Goal: Transaction & Acquisition: Book appointment/travel/reservation

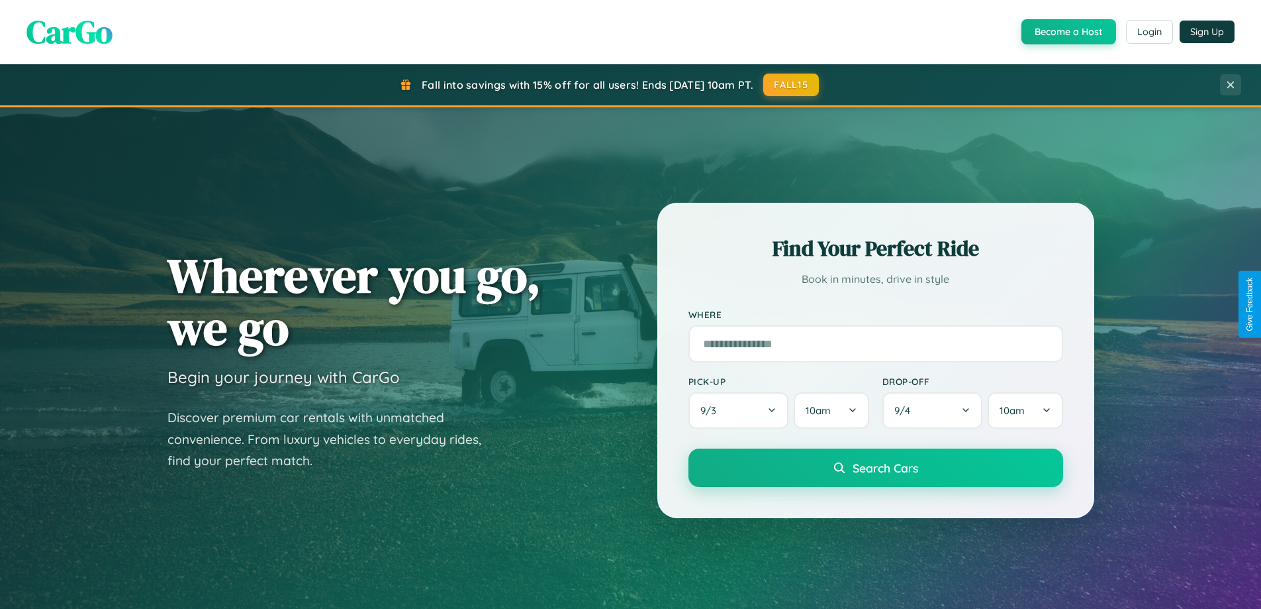
scroll to position [2548, 0]
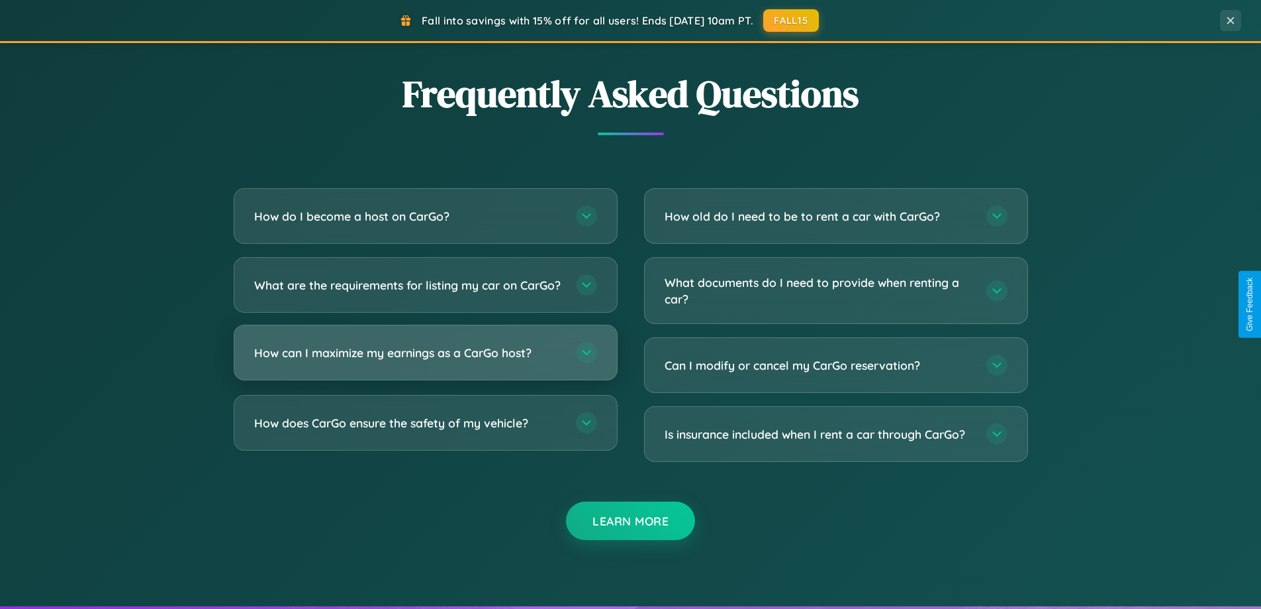
click at [425, 361] on h3 "How can I maximize my earnings as a CarGo host?" at bounding box center [408, 352] width 309 height 17
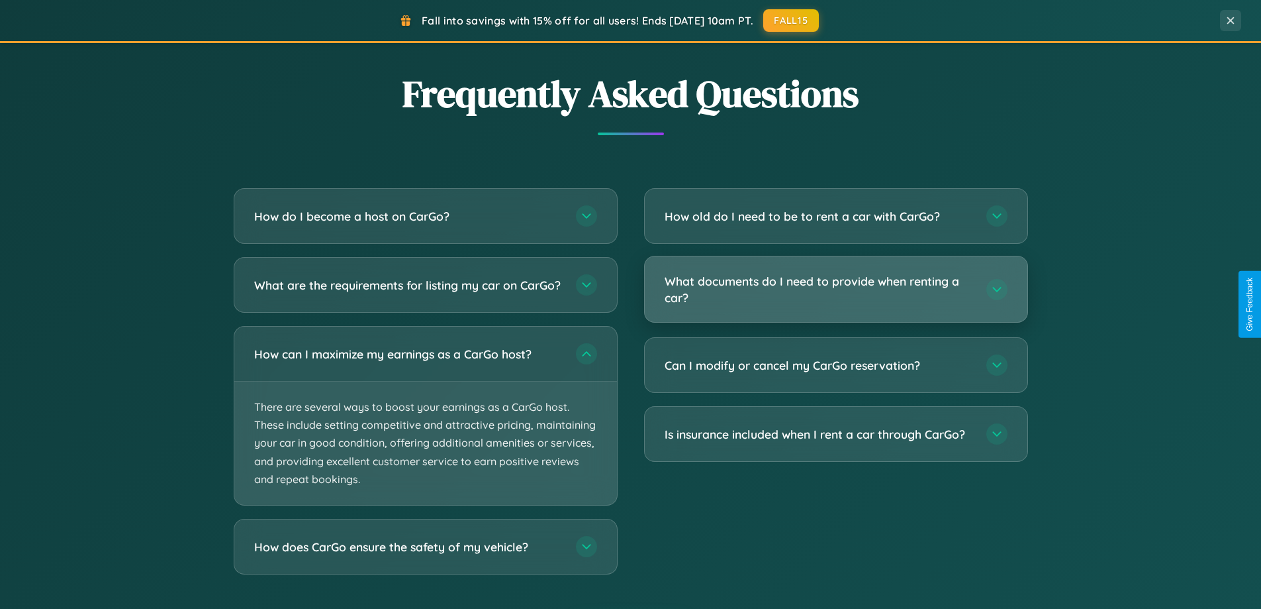
click at [836, 289] on h3 "What documents do I need to provide when renting a car?" at bounding box center [819, 289] width 309 height 32
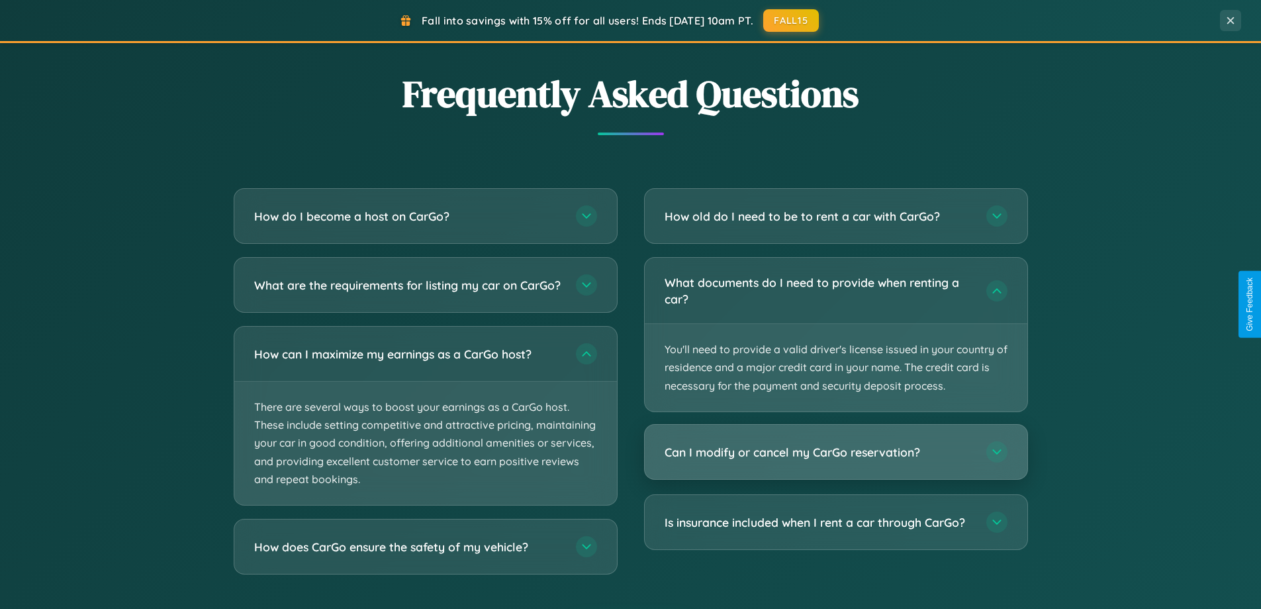
click at [836, 452] on h3 "Can I modify or cancel my CarGo reservation?" at bounding box center [819, 452] width 309 height 17
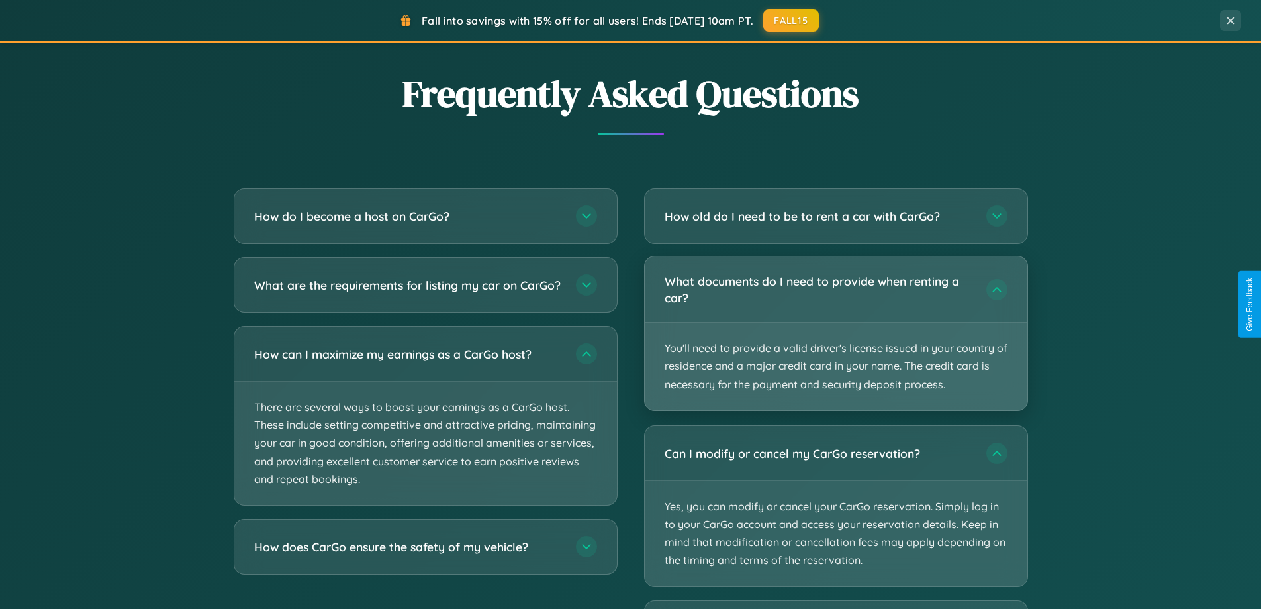
click at [836, 334] on p "You'll need to provide a valid driver's license issued in your country of resid…" at bounding box center [836, 365] width 383 height 87
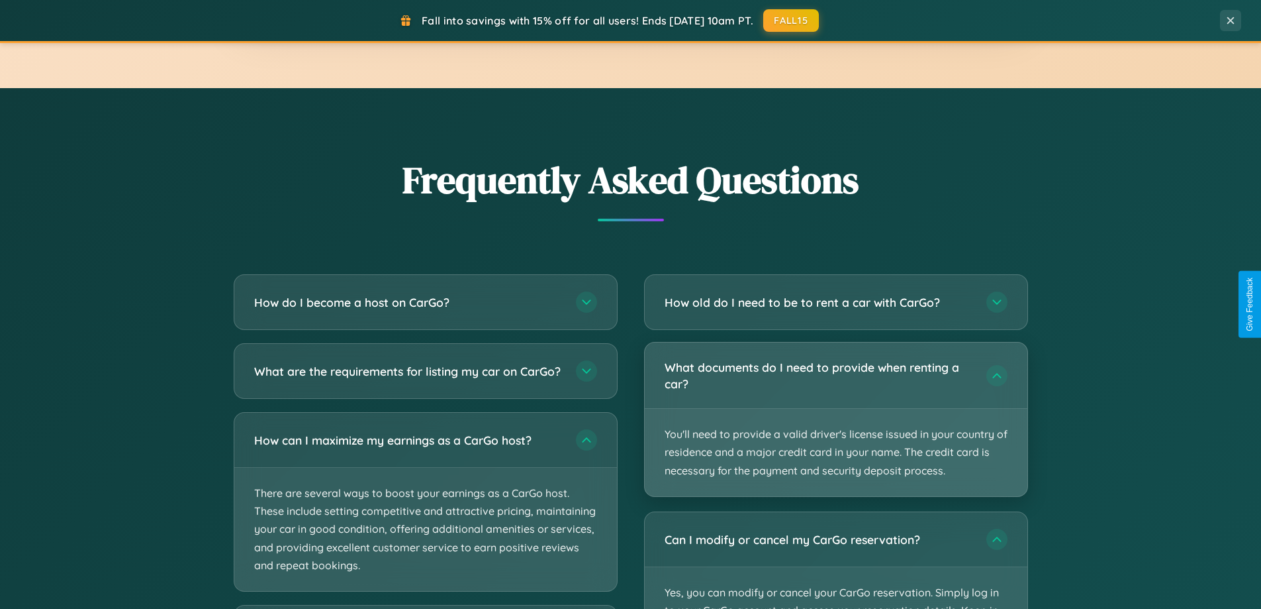
scroll to position [2051, 0]
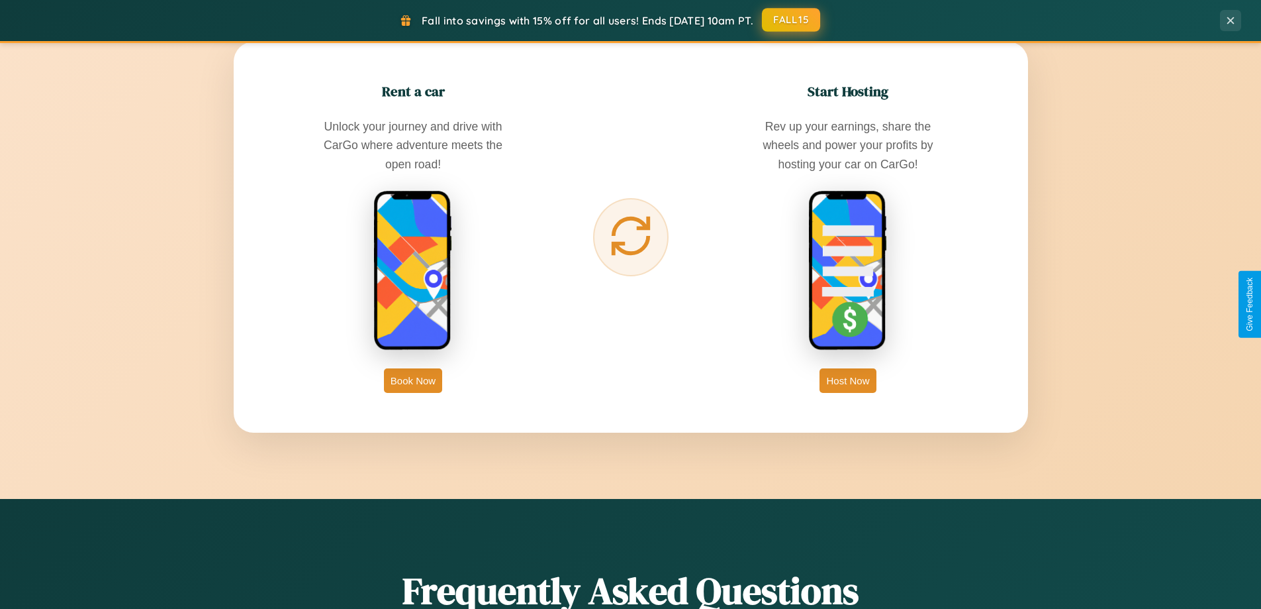
click at [792, 20] on button "FALL15" at bounding box center [791, 20] width 58 height 24
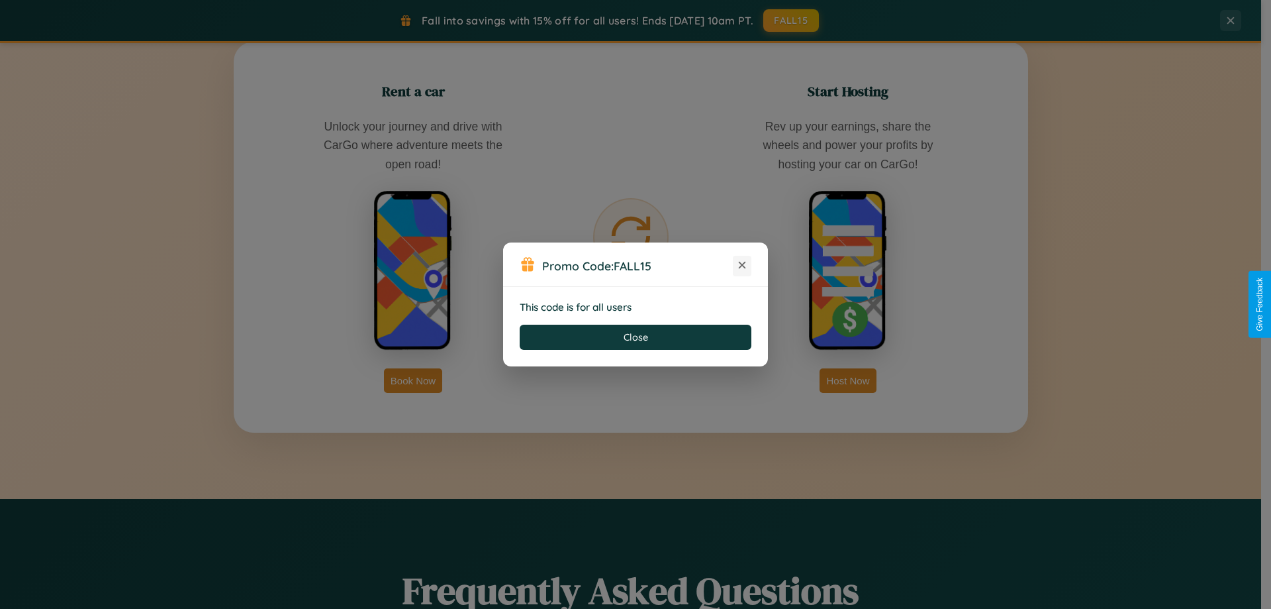
click at [742, 266] on icon at bounding box center [742, 264] width 13 height 13
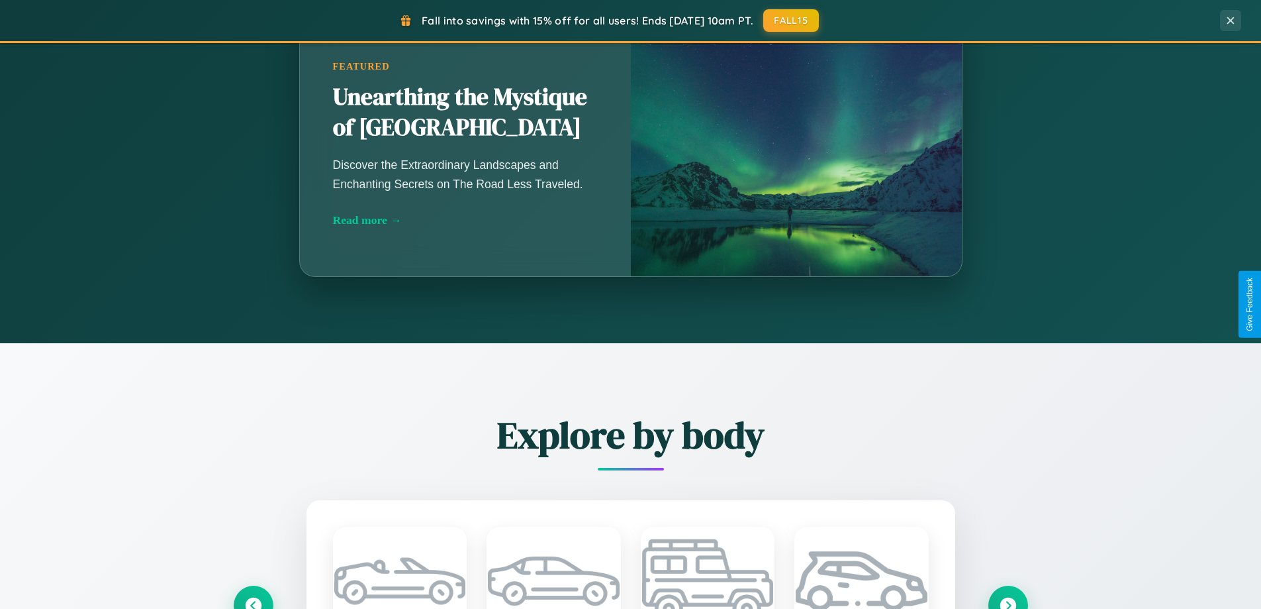
scroll to position [571, 0]
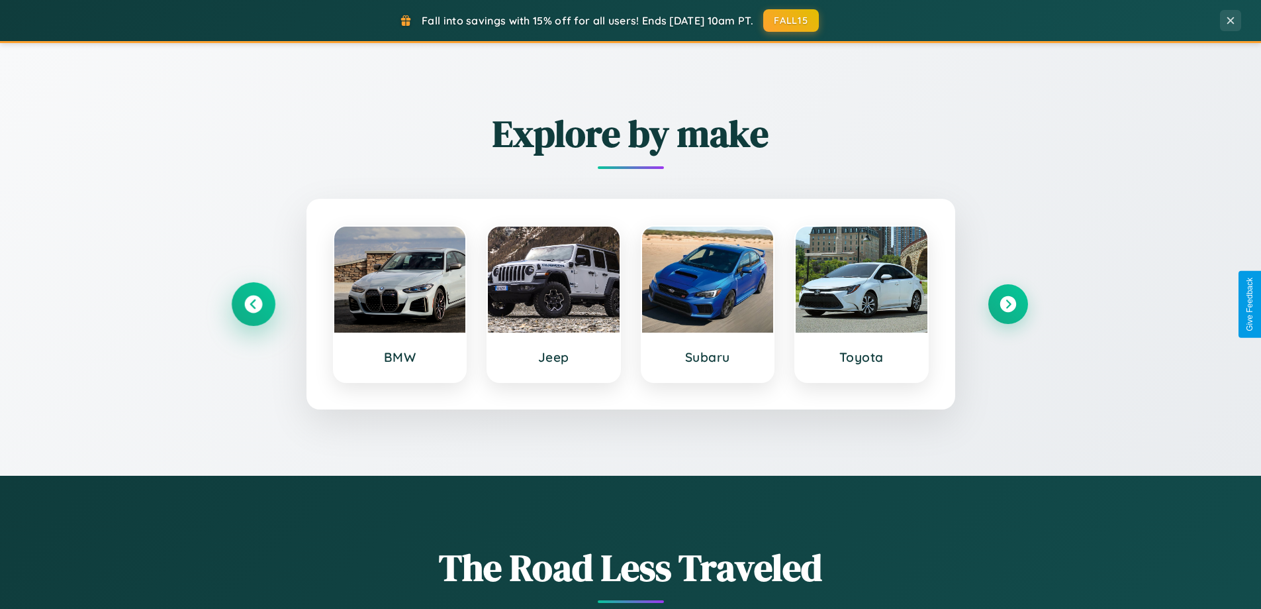
click at [253, 304] on icon at bounding box center [253, 304] width 18 height 18
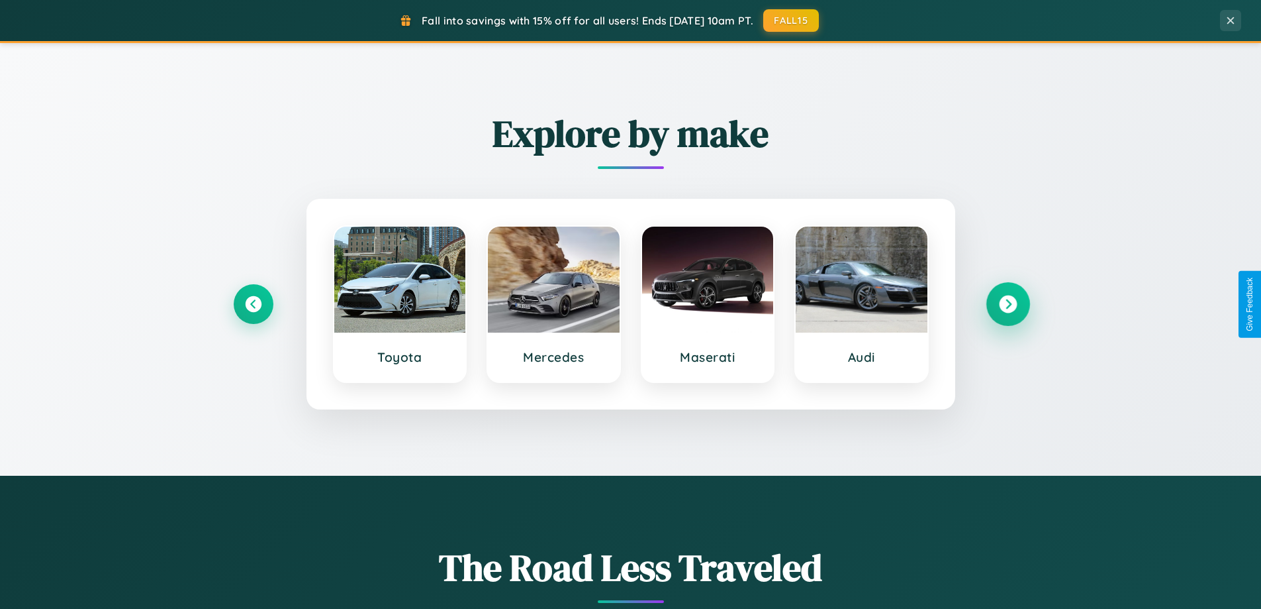
click at [1008, 304] on icon at bounding box center [1008, 304] width 18 height 18
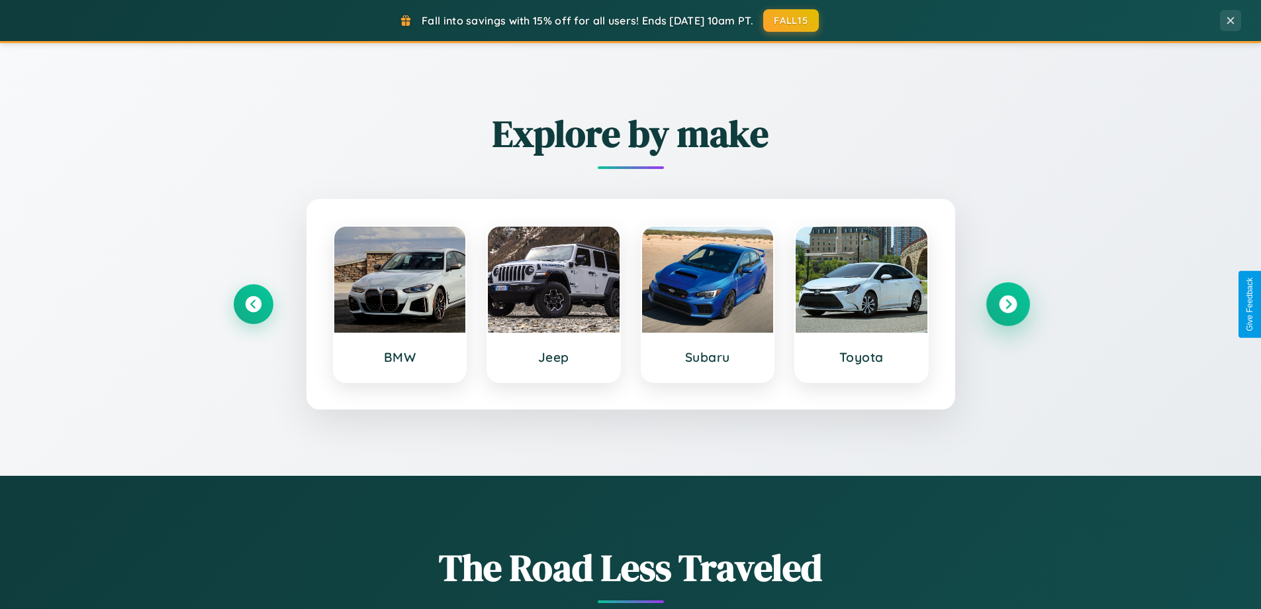
click at [1008, 304] on icon at bounding box center [1008, 304] width 18 height 18
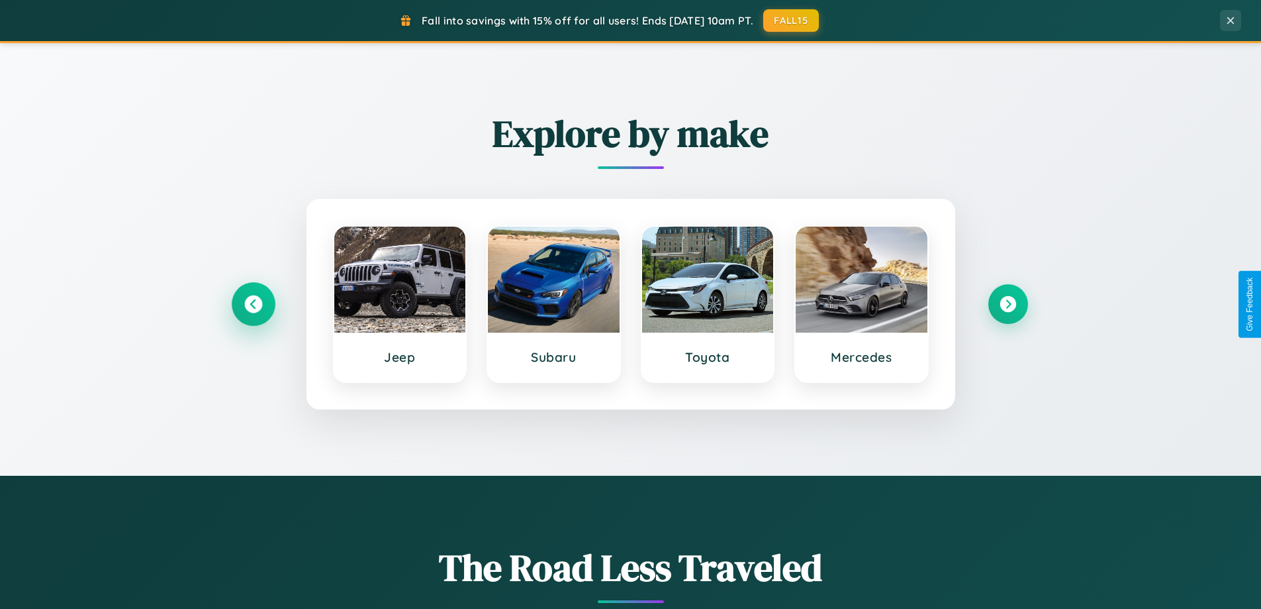
click at [253, 304] on icon at bounding box center [253, 304] width 18 height 18
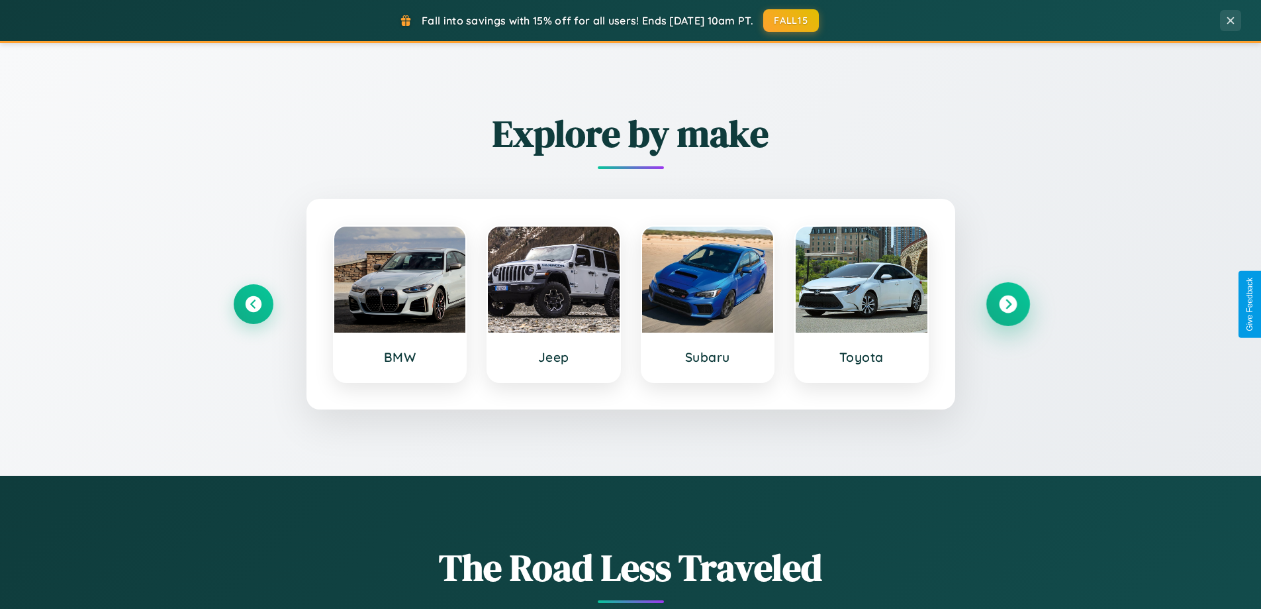
click at [1008, 304] on icon at bounding box center [1008, 304] width 18 height 18
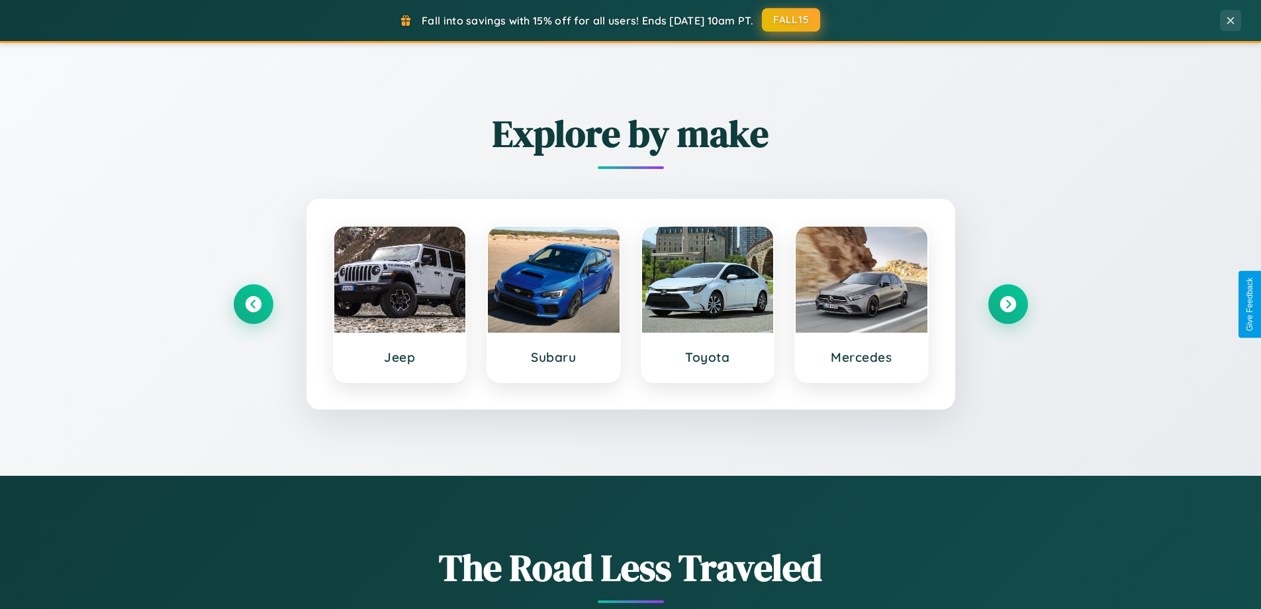
click at [792, 20] on button "FALL15" at bounding box center [791, 20] width 58 height 24
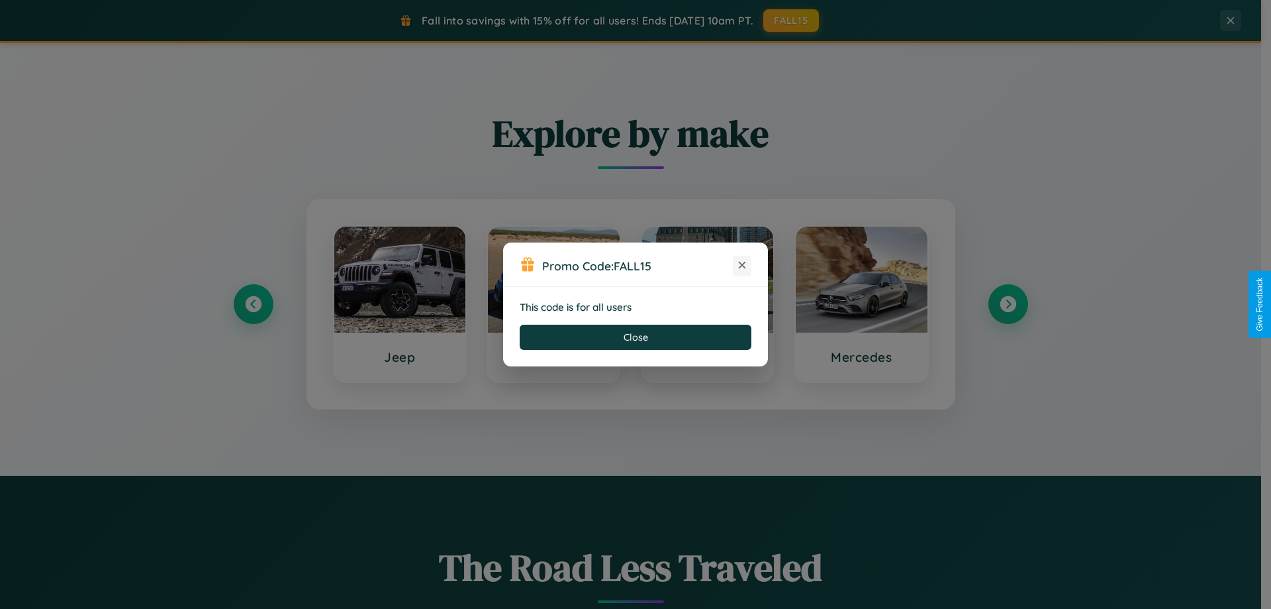
click at [742, 266] on icon at bounding box center [742, 264] width 13 height 13
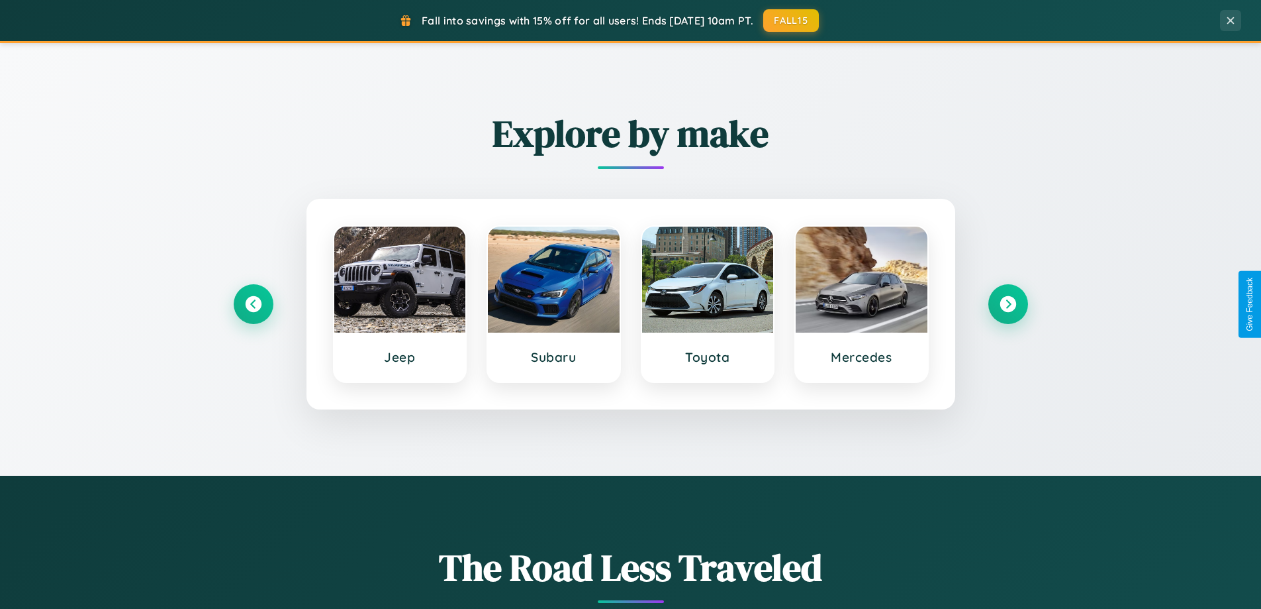
scroll to position [2128, 0]
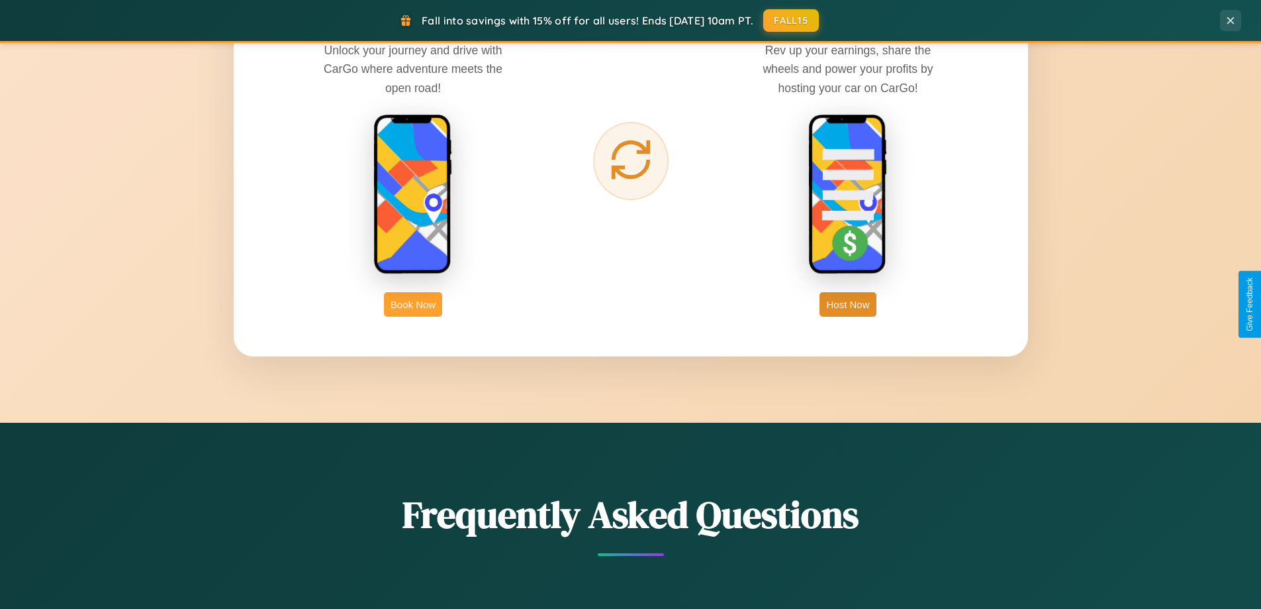
click at [413, 304] on button "Book Now" at bounding box center [413, 304] width 58 height 25
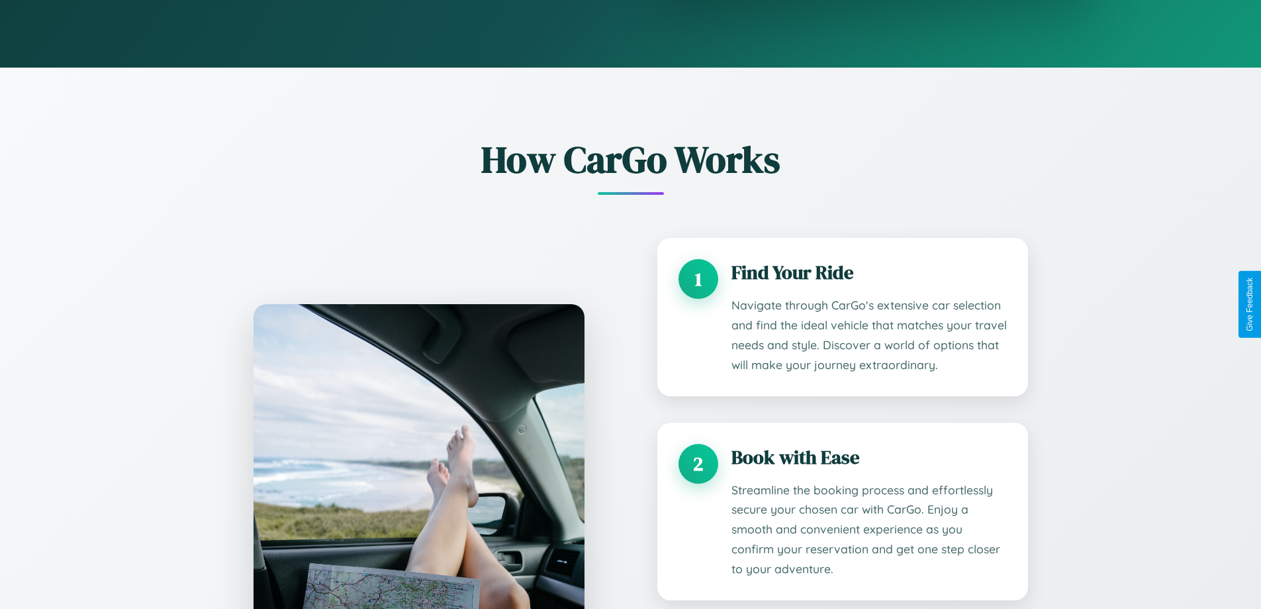
scroll to position [1104, 0]
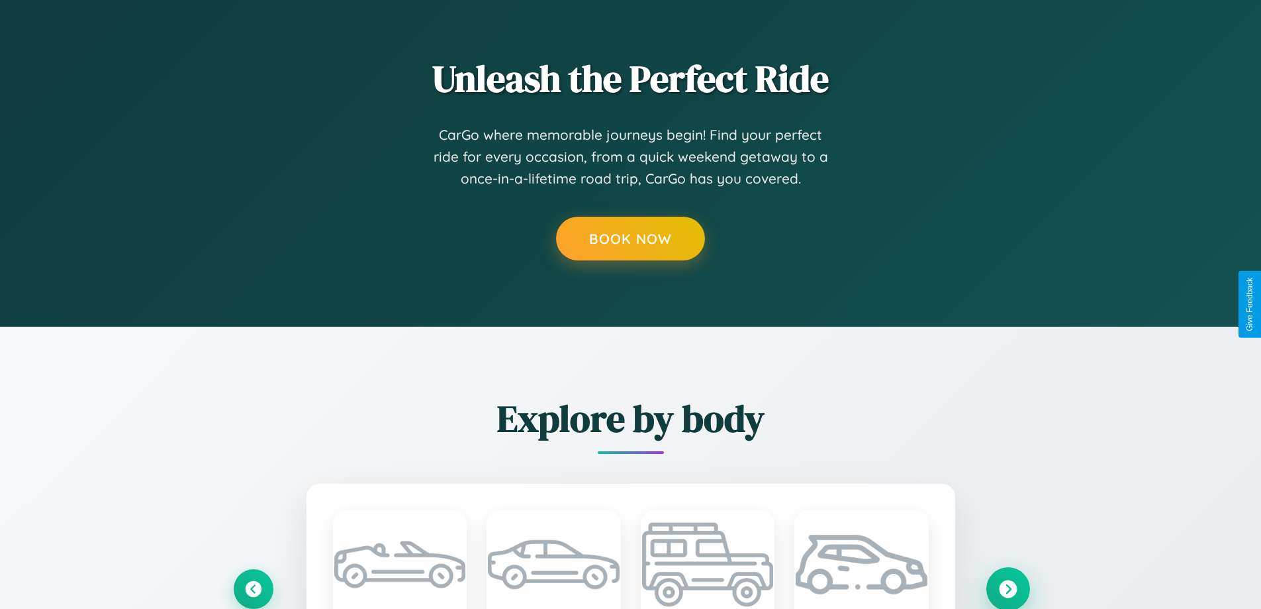
type input "*****"
